Goal: Download file/media

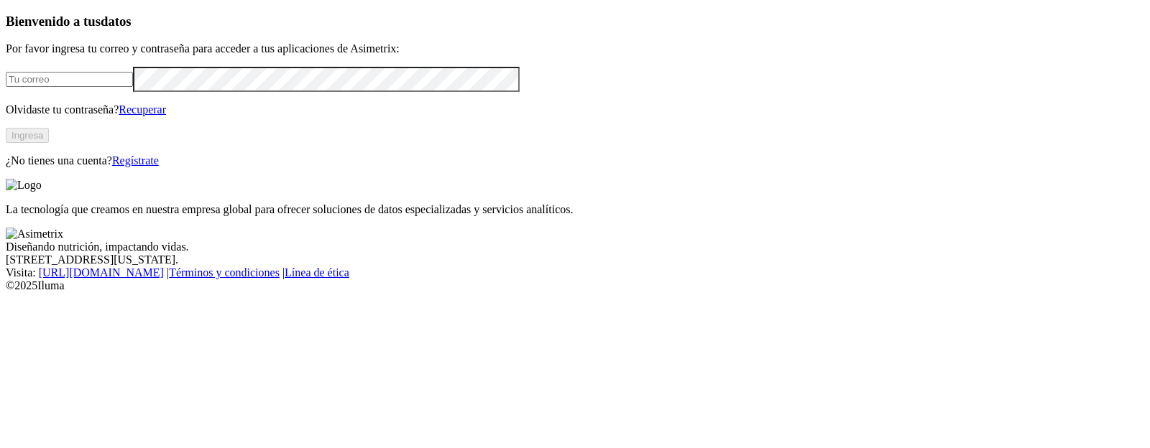
click at [133, 87] on input "email" at bounding box center [69, 79] width 127 height 15
type input "daniel.pinto@premexcorp.com"
click input "submit" at bounding box center [0, 0] width 0 height 0
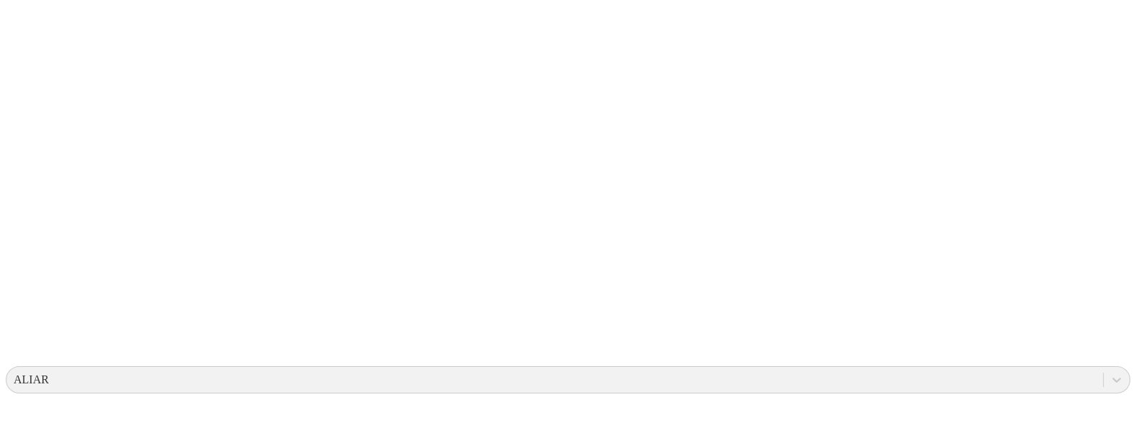
scroll to position [238, 0]
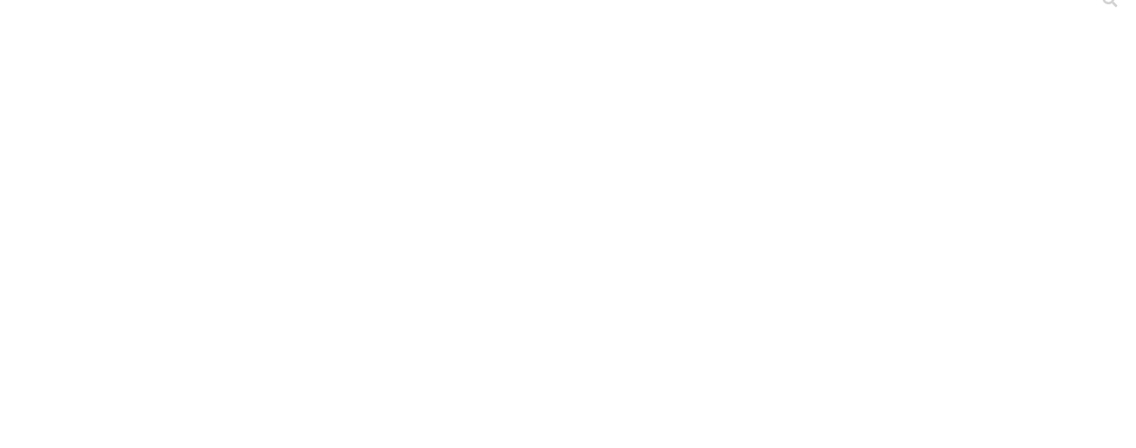
scroll to position [0, 0]
